Goal: Find specific page/section: Find specific page/section

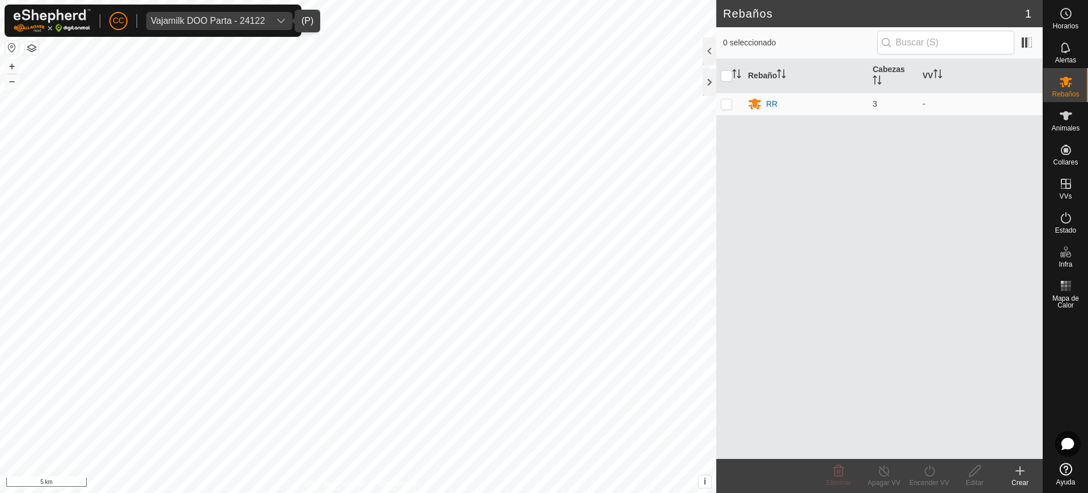
click at [204, 20] on div "Vajamilk DOO Parta - 24122" at bounding box center [208, 20] width 115 height 9
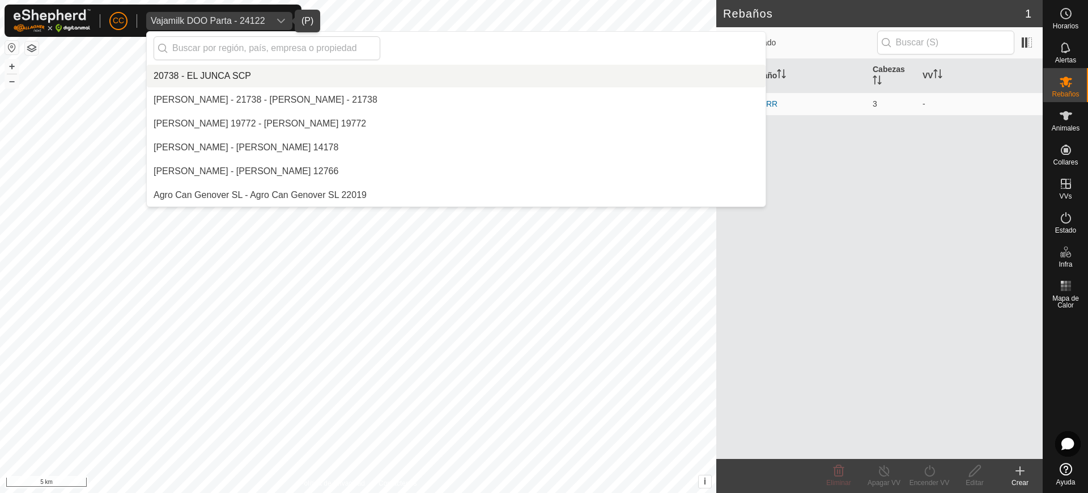
click at [340, 76] on li "20738 - EL JUNCA SCP" at bounding box center [456, 76] width 619 height 23
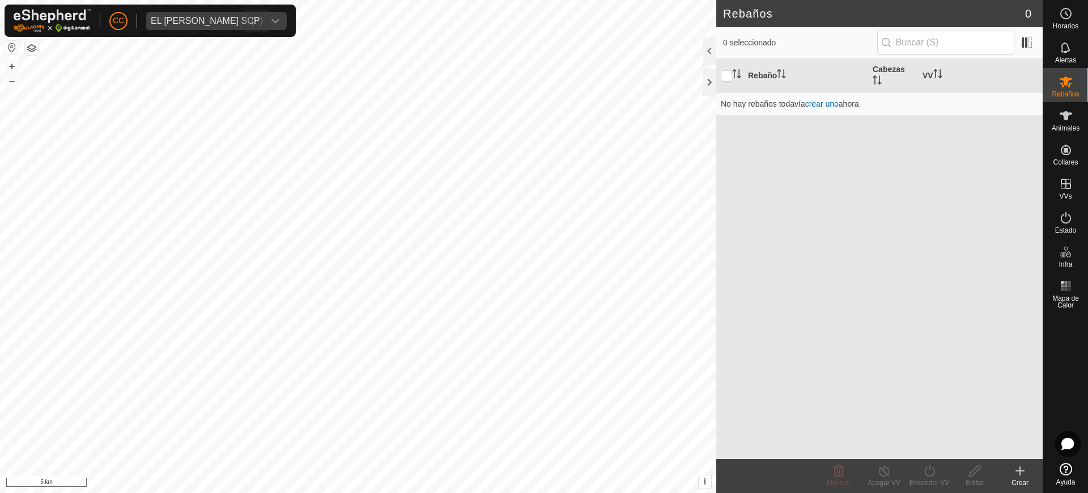
scroll to position [8048, 0]
click at [1061, 118] on icon at bounding box center [1067, 116] width 14 height 14
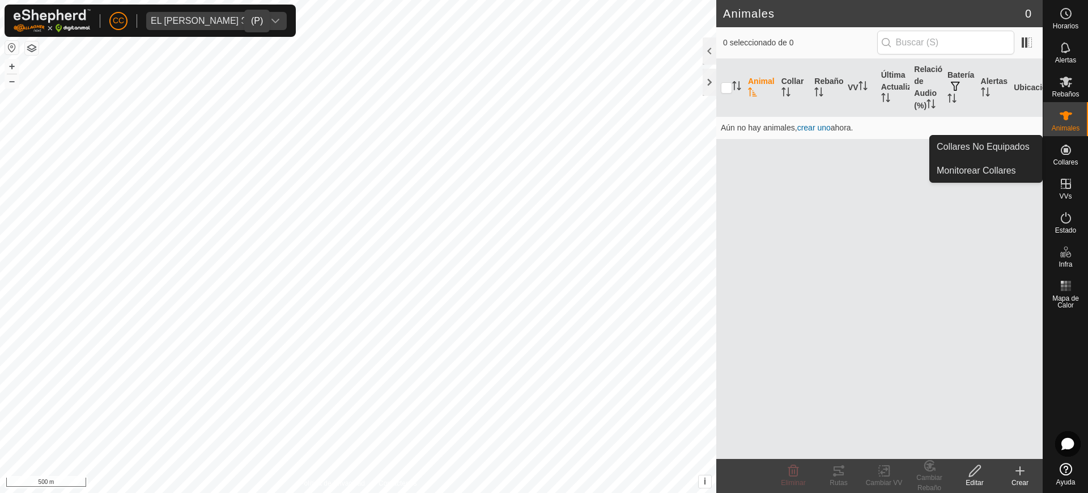
click at [1070, 150] on icon at bounding box center [1066, 150] width 10 height 10
click at [1022, 150] on link "Collares No Equipados" at bounding box center [986, 146] width 112 height 23
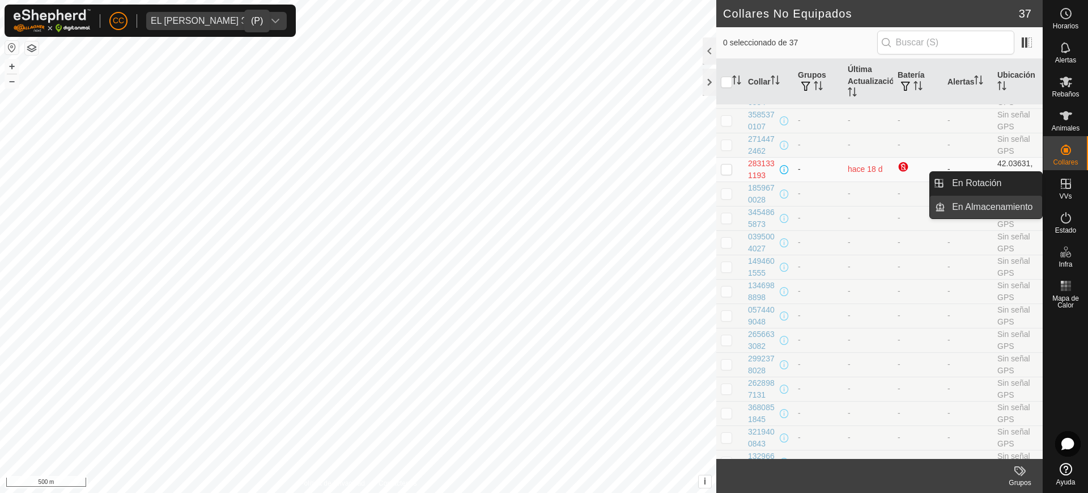
scroll to position [548, 0]
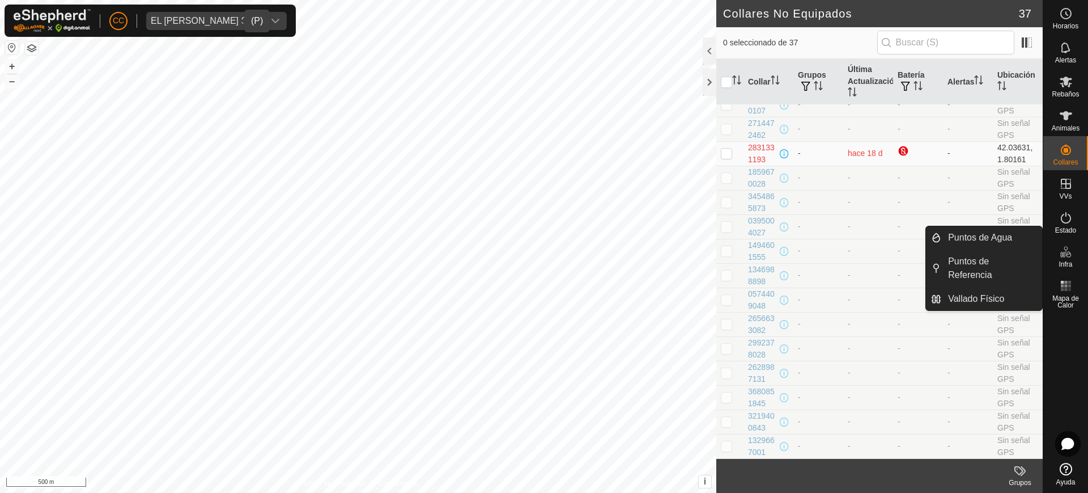
click at [1069, 248] on icon at bounding box center [1067, 252] width 14 height 14
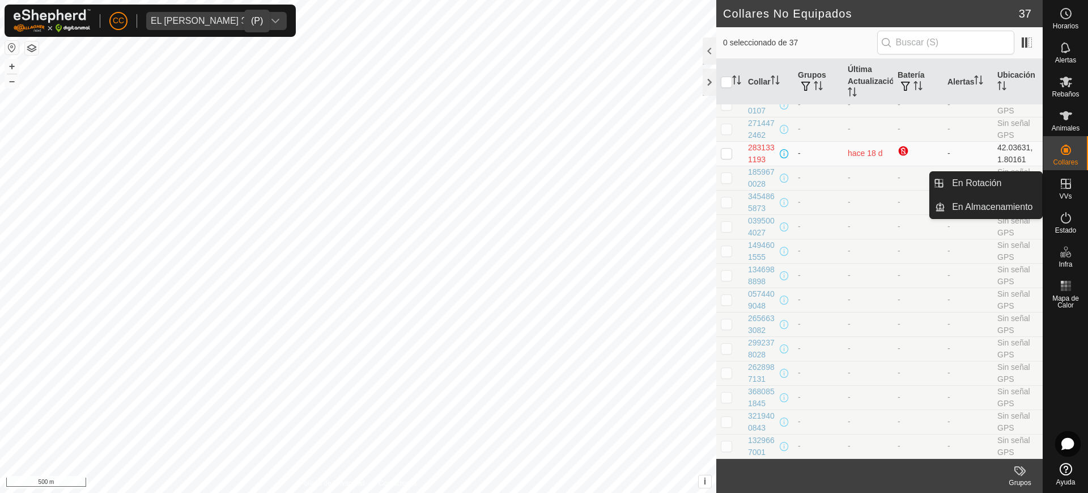
click at [1064, 183] on icon at bounding box center [1067, 184] width 14 height 14
click at [1010, 189] on link "En Rotación" at bounding box center [994, 183] width 97 height 23
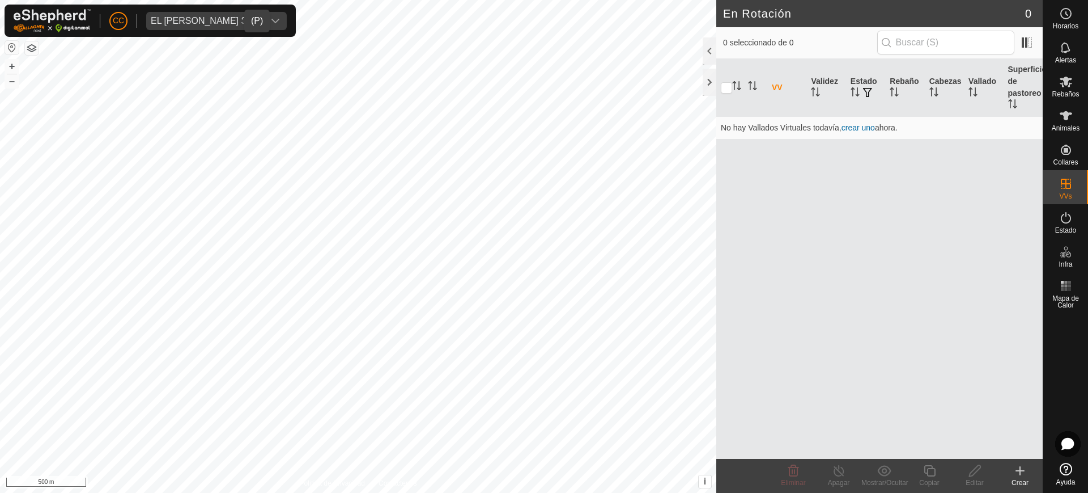
click at [219, 18] on span "EL [PERSON_NAME] SCP" at bounding box center [205, 21] width 118 height 18
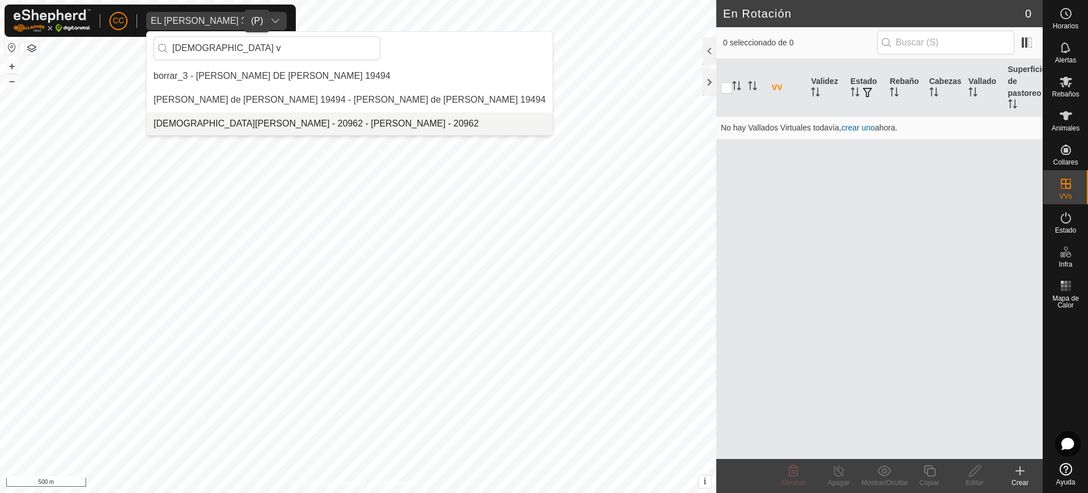
type input "[DEMOGRAPHIC_DATA] v"
click at [233, 120] on li "[DEMOGRAPHIC_DATA][PERSON_NAME] - 20962 - [PERSON_NAME] - 20962" at bounding box center [350, 123] width 406 height 23
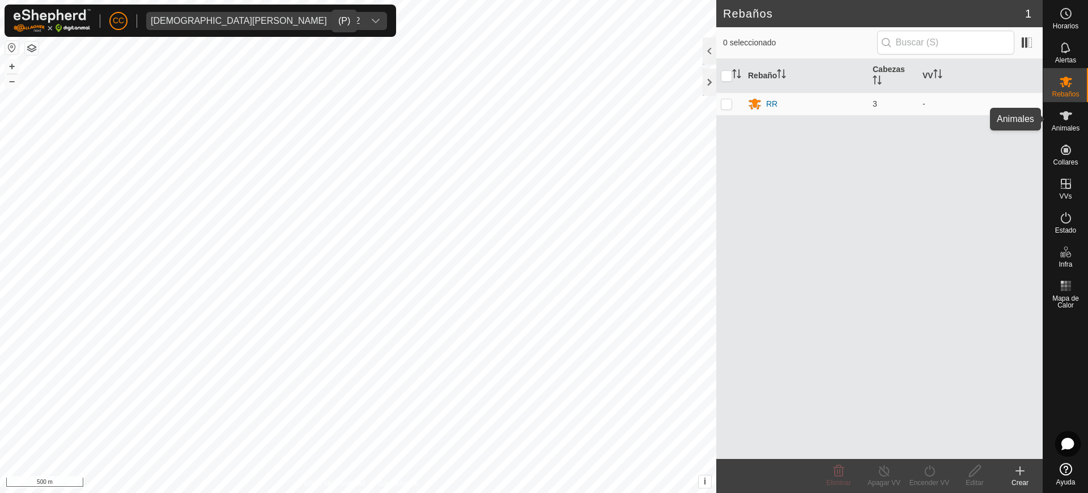
click at [1070, 120] on icon at bounding box center [1067, 116] width 14 height 14
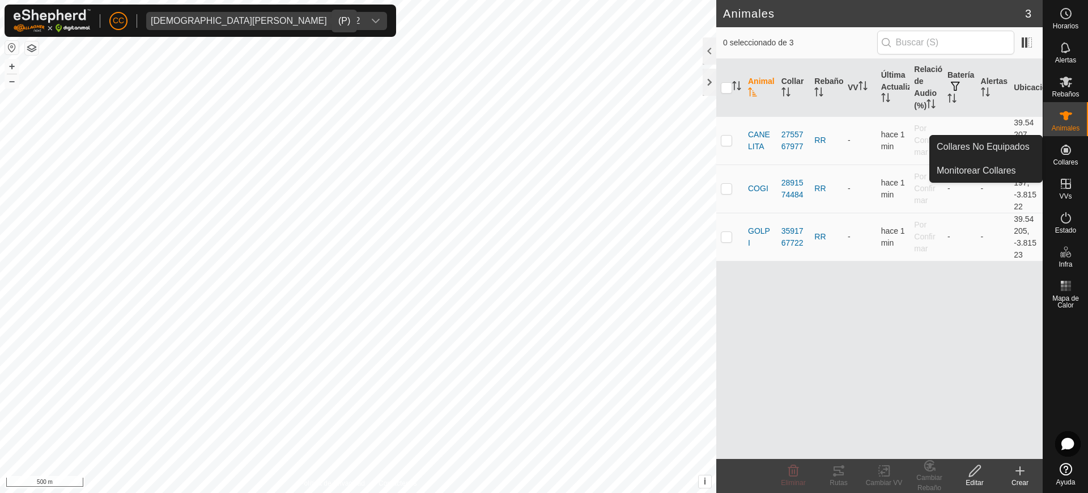
click at [1073, 156] on es-neckbands-svg-icon at bounding box center [1066, 150] width 20 height 18
click at [1016, 148] on link "Collares No Equipados" at bounding box center [986, 146] width 112 height 23
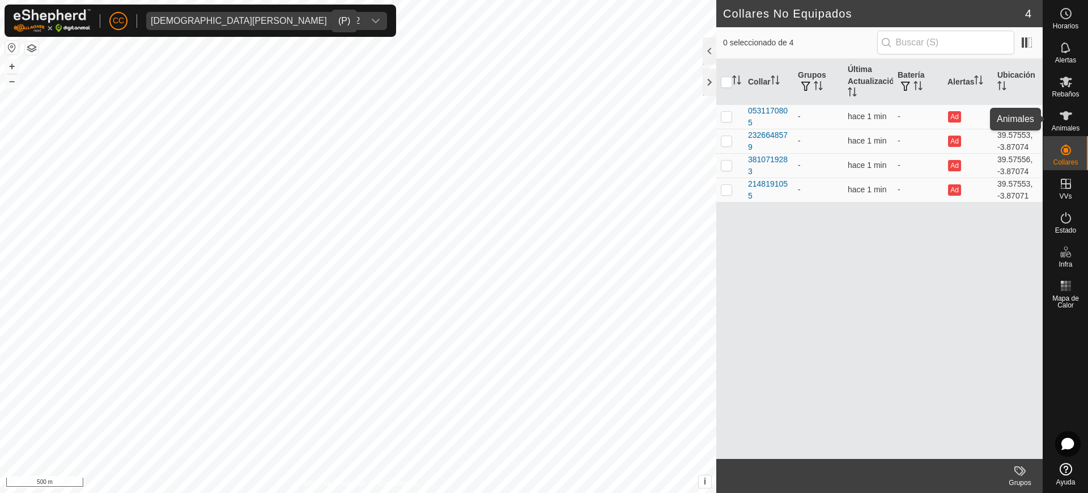
click at [1065, 115] on icon at bounding box center [1066, 115] width 12 height 9
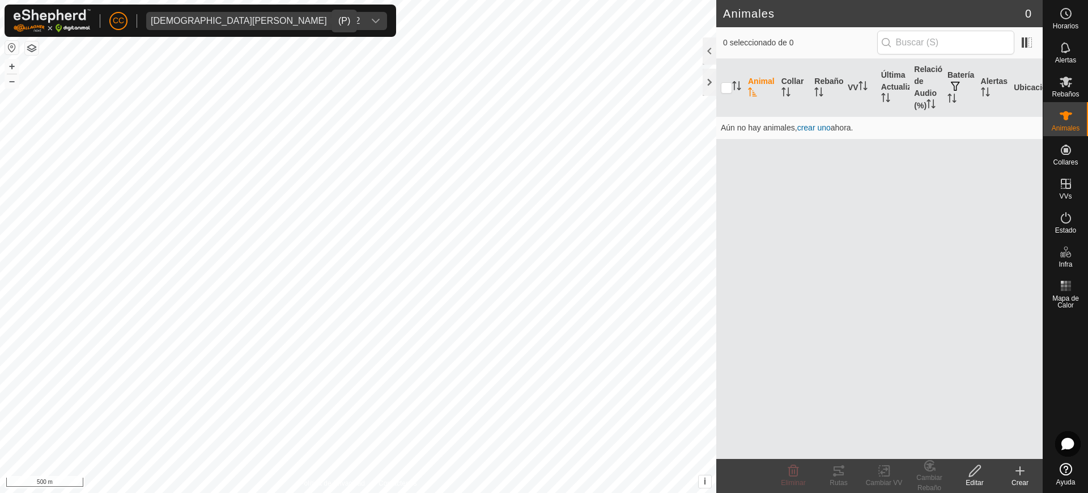
drag, startPoint x: 1048, startPoint y: 114, endPoint x: 1057, endPoint y: 116, distance: 9.2
click at [1050, 113] on div "Animales" at bounding box center [1066, 119] width 45 height 34
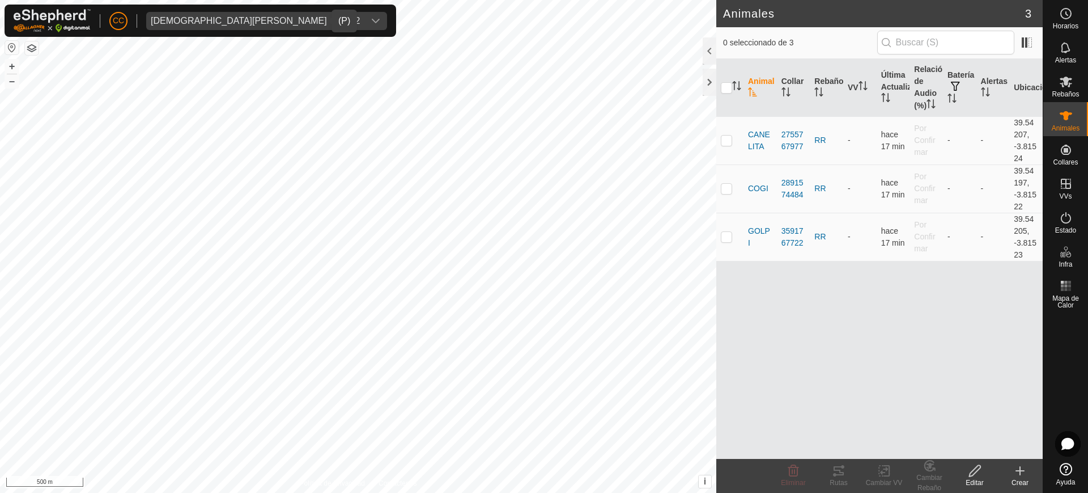
click at [290, 23] on div "[DEMOGRAPHIC_DATA][PERSON_NAME] - 20962" at bounding box center [255, 20] width 209 height 9
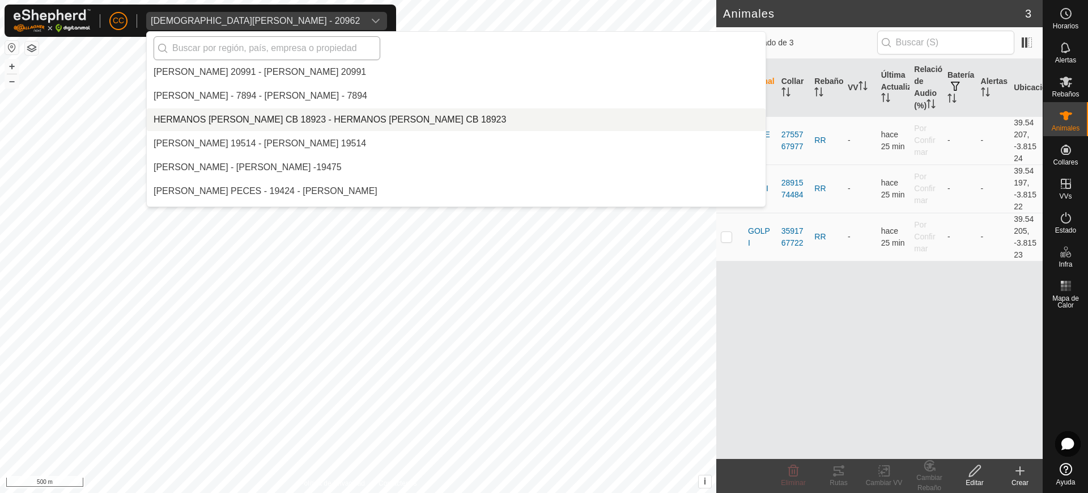
scroll to position [3310, 0]
